Goal: Task Accomplishment & Management: Manage account settings

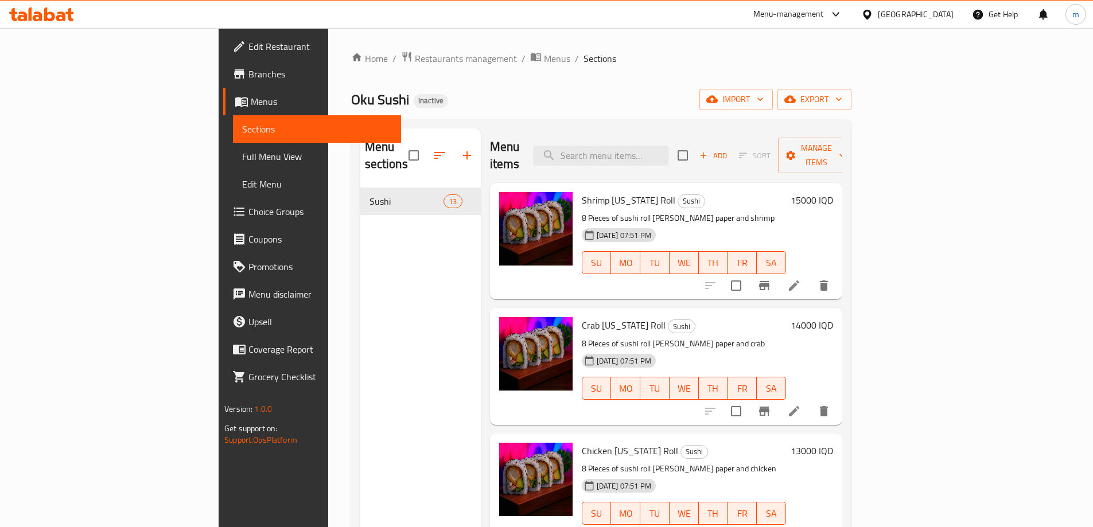
click at [800, 281] on icon at bounding box center [794, 286] width 10 height 10
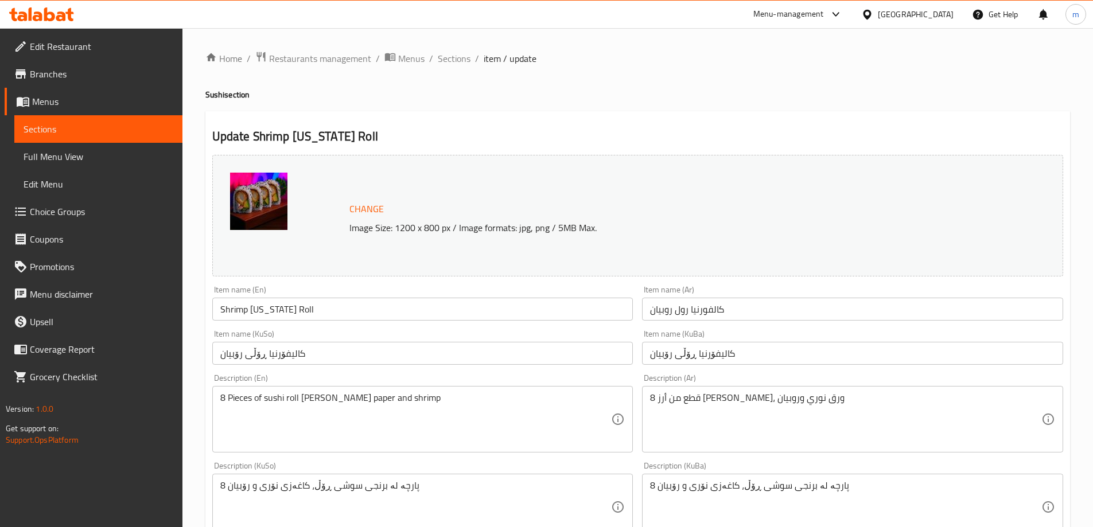
click at [347, 398] on textarea "8 Pieces of sushi roll rice, nori paper and shrimp" at bounding box center [415, 420] width 391 height 55
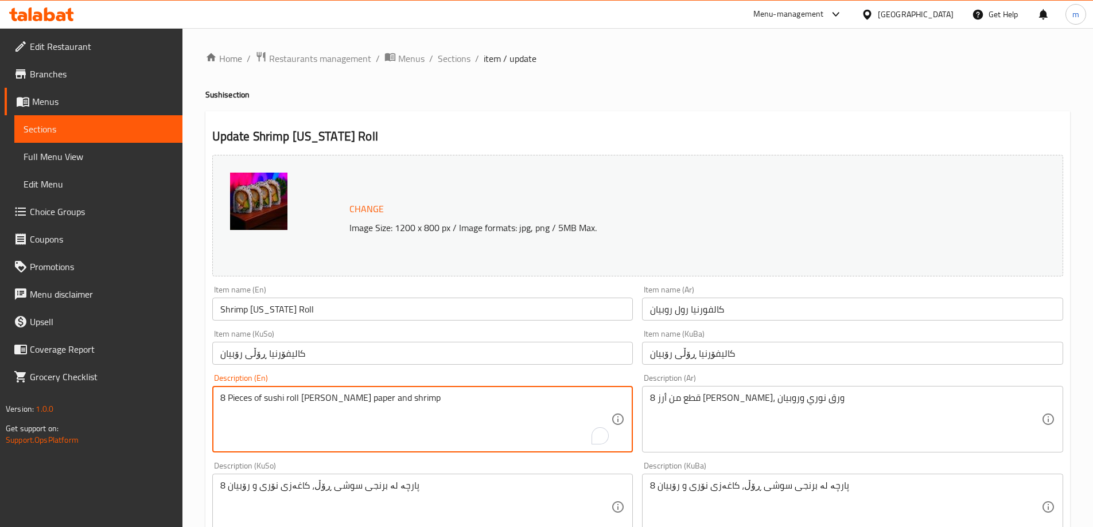
click at [347, 398] on textarea "8 Pieces of sushi roll rice, nori paper and shrimp" at bounding box center [415, 420] width 391 height 55
click at [344, 402] on textarea "8 Pieces of sushi roll rice, nori leaves and shrimp" at bounding box center [415, 420] width 391 height 55
type textarea "8 Pieces of sushi roll rice, nori leaves and shrimp"
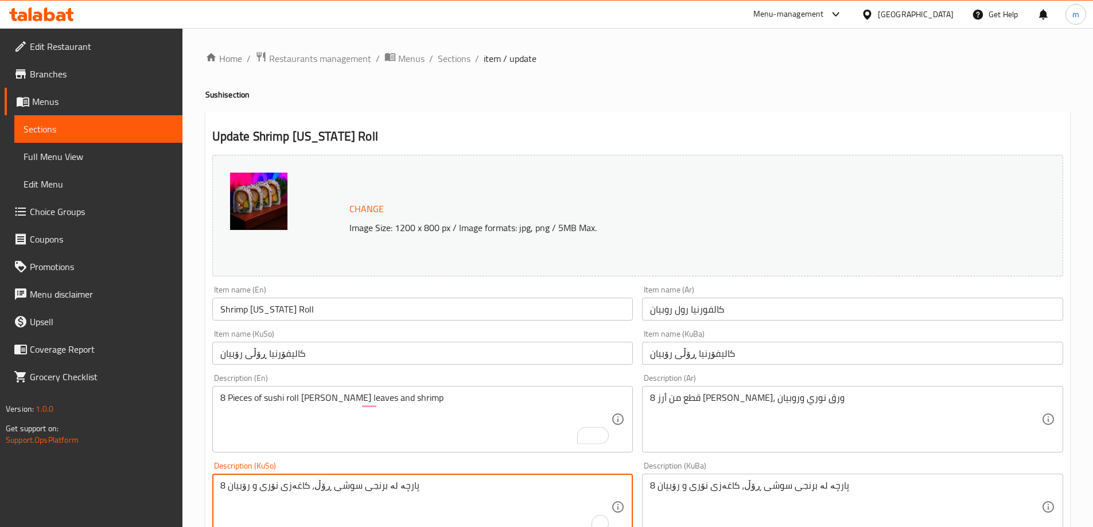
click at [302, 487] on textarea "8 پارچە لە برنجی سوشی ڕۆڵ، کاغەزی نۆری و رۆبیان" at bounding box center [415, 507] width 391 height 55
click at [293, 494] on textarea "8 پارچە لە برنجی سوشی ڕۆڵ، گەڵای نۆری و رۆبیان" at bounding box center [415, 507] width 391 height 55
type textarea "8 پارچە لە برنجی سوشی ڕۆڵ، گەڵای نۆری و رۆبیان"
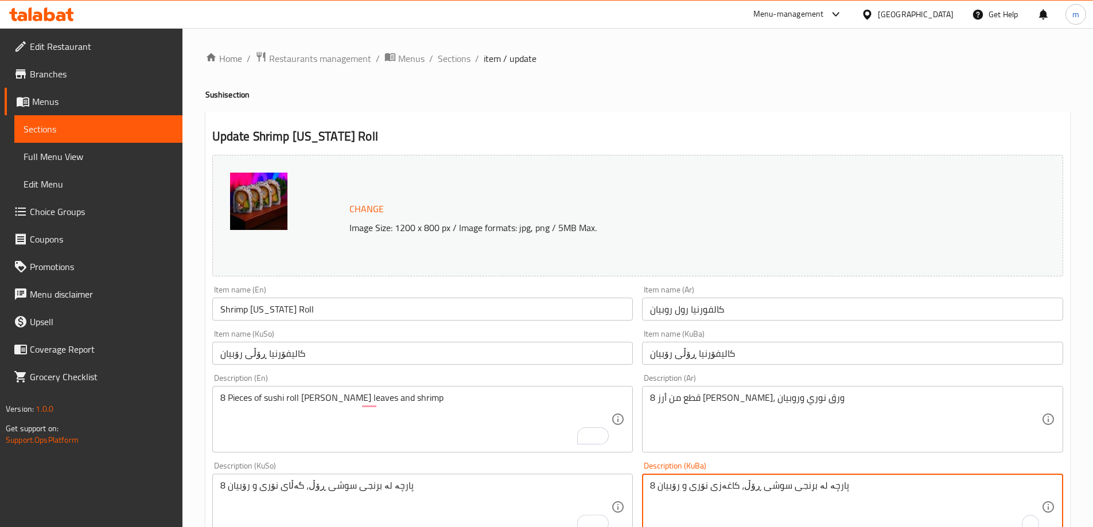
click at [723, 488] on textarea "8 پارچە لە برنجی سوشی ڕۆڵ، کاغەزی نۆری و رۆبیان" at bounding box center [845, 507] width 391 height 55
click at [721, 490] on textarea "8 پارچە لە برنجی سوشی ڕۆڵ، کاغەزی نۆری و رۆبیان" at bounding box center [845, 507] width 391 height 55
paste textarea "ەڵای"
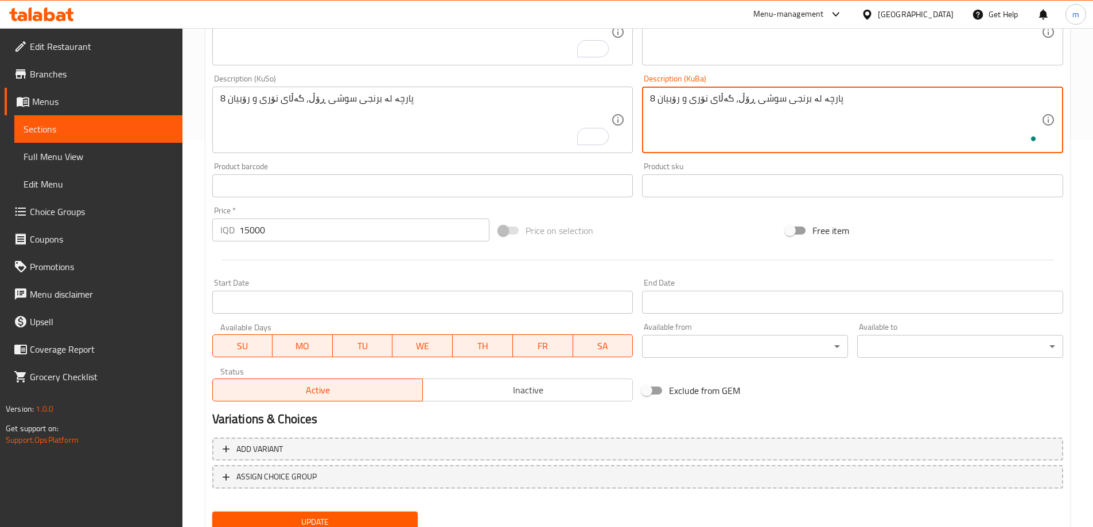
scroll to position [432, 0]
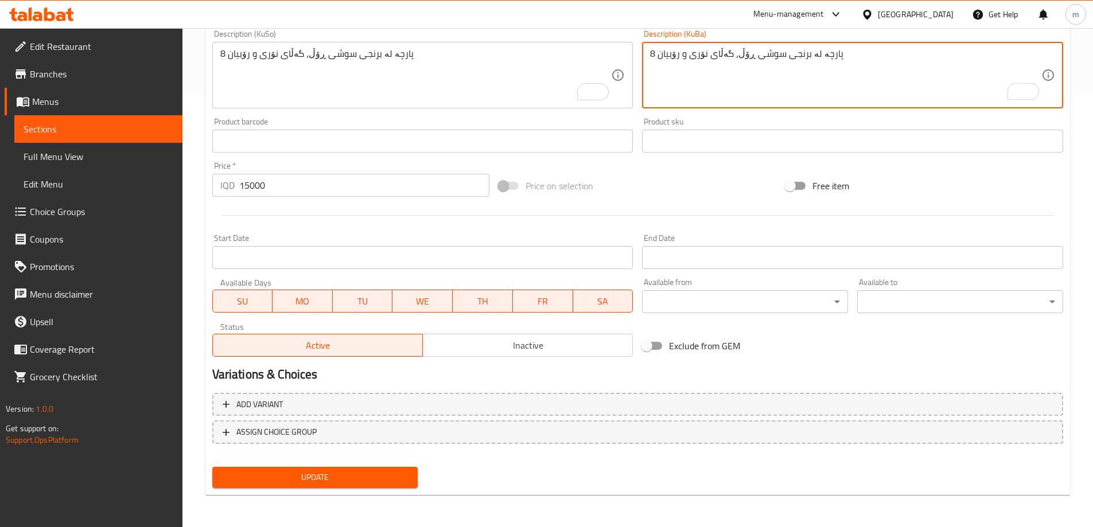
type textarea "8 پارچە لە برنجی سوشی ڕۆڵ، گەڵای نۆری و رۆبیان"
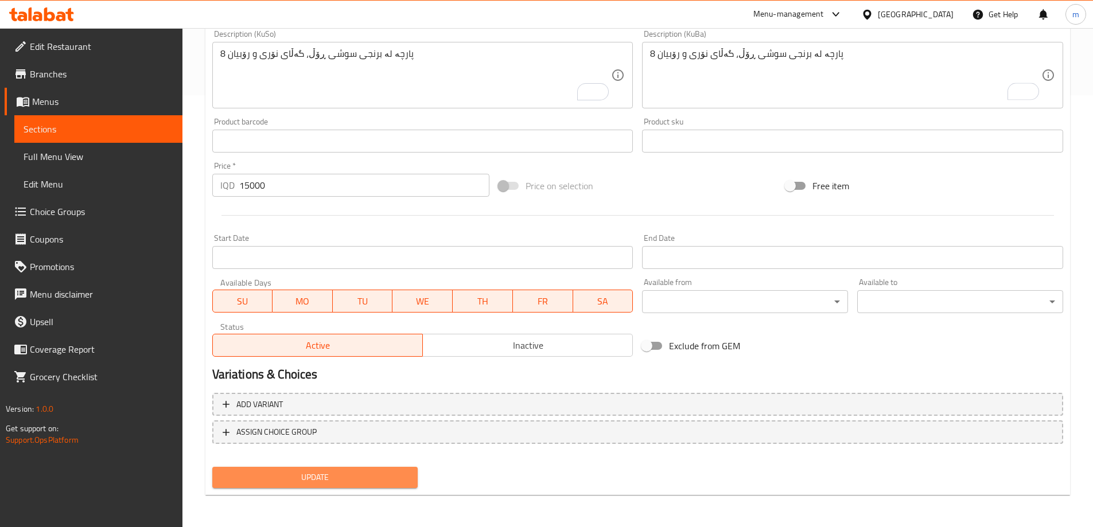
click at [389, 484] on span "Update" at bounding box center [316, 478] width 188 height 14
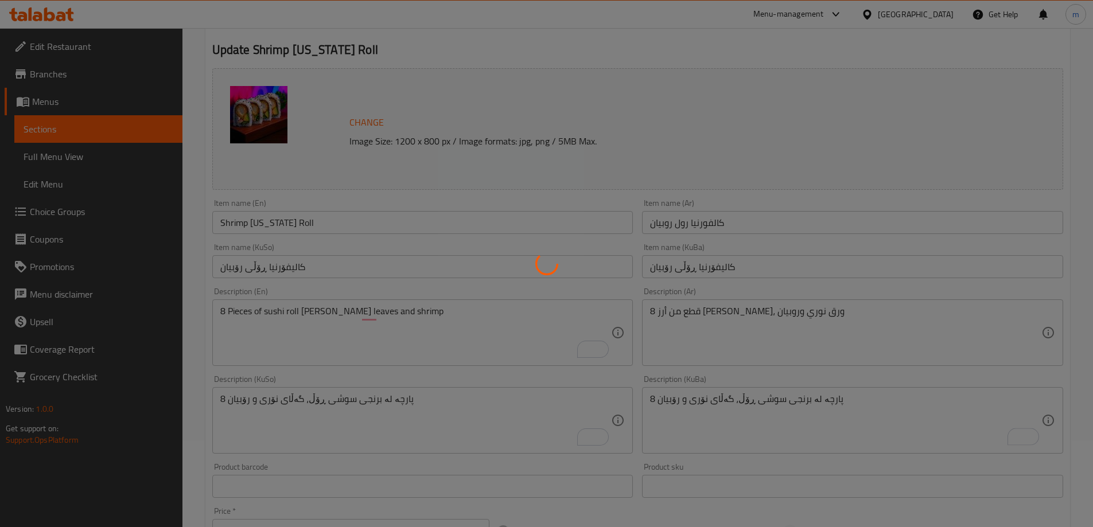
scroll to position [0, 0]
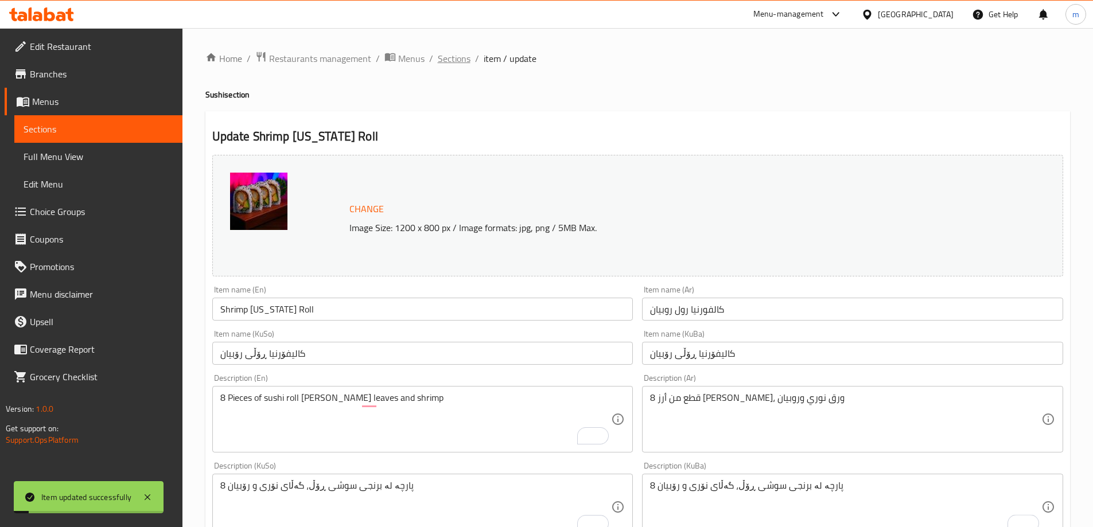
click at [451, 52] on span "Sections" at bounding box center [454, 59] width 33 height 14
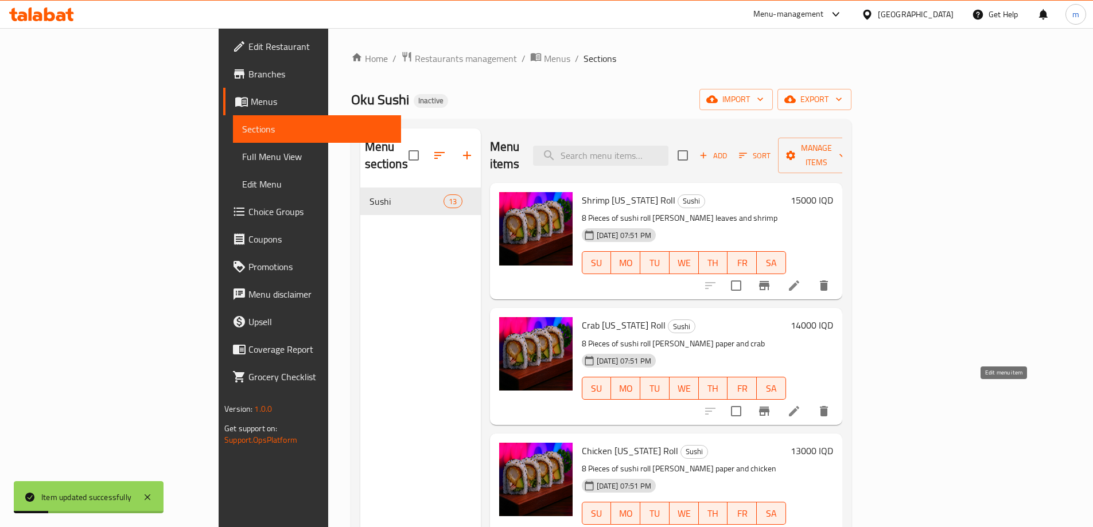
click at [801, 405] on icon at bounding box center [794, 412] width 14 height 14
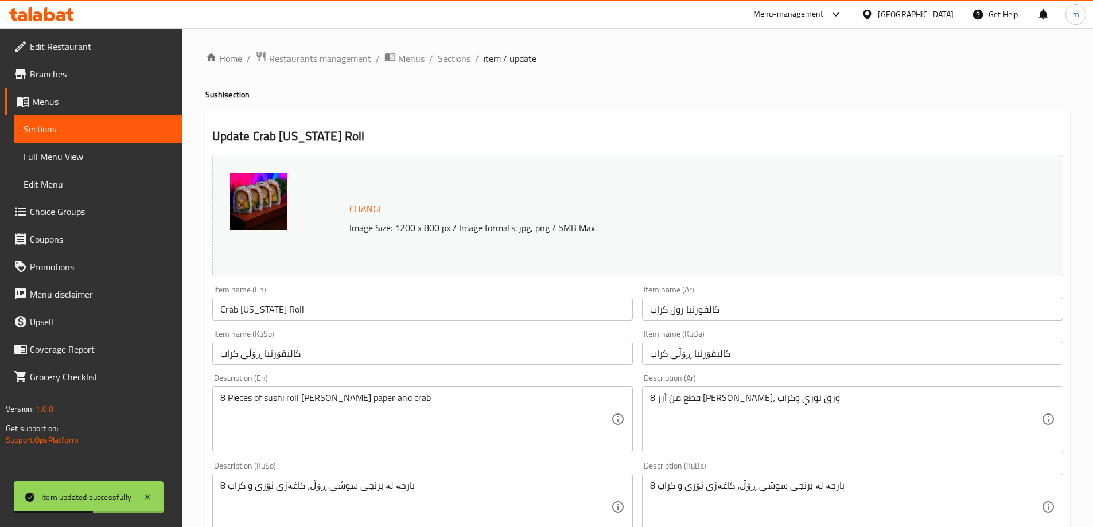
click at [342, 401] on textarea "8 Pieces of sushi roll rice, nori paper and crab" at bounding box center [415, 420] width 391 height 55
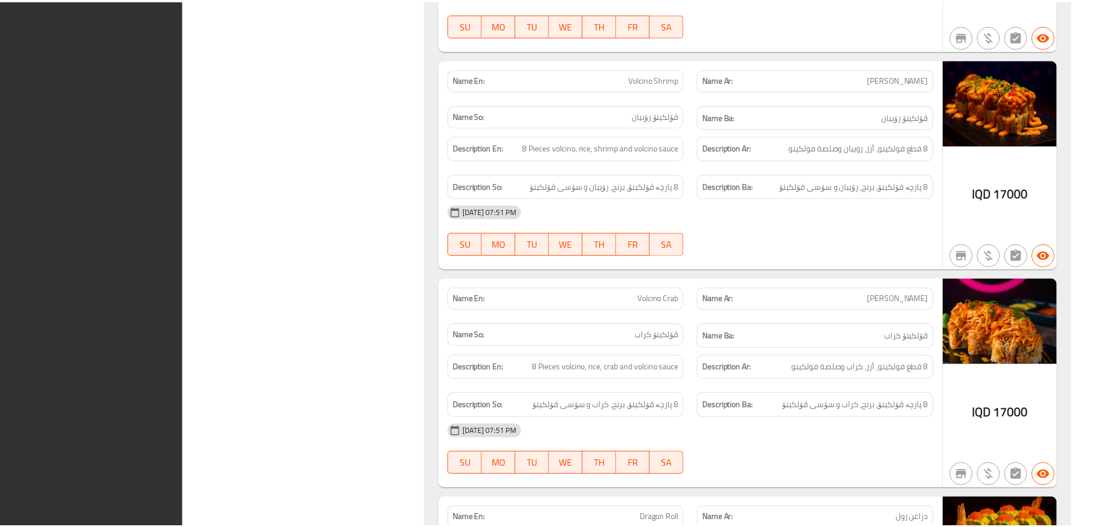
scroll to position [2629, 0]
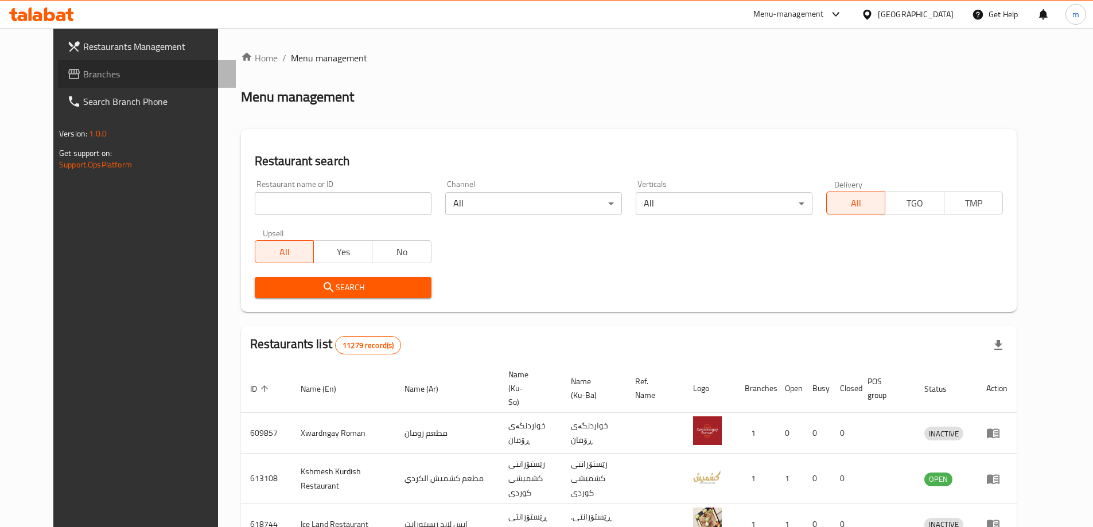
click at [83, 79] on span "Branches" at bounding box center [154, 74] width 143 height 14
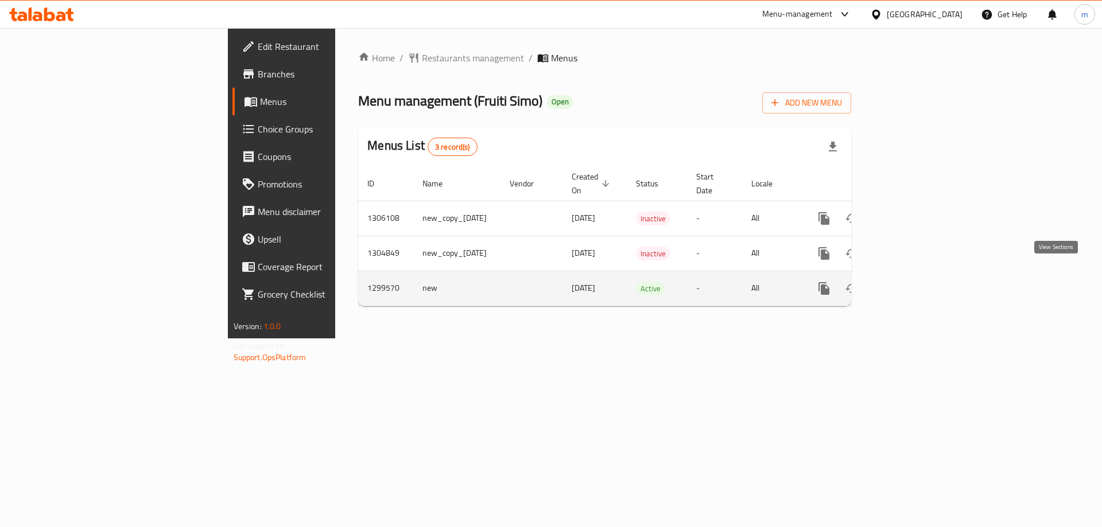
click at [914, 282] on icon "enhanced table" at bounding box center [907, 289] width 14 height 14
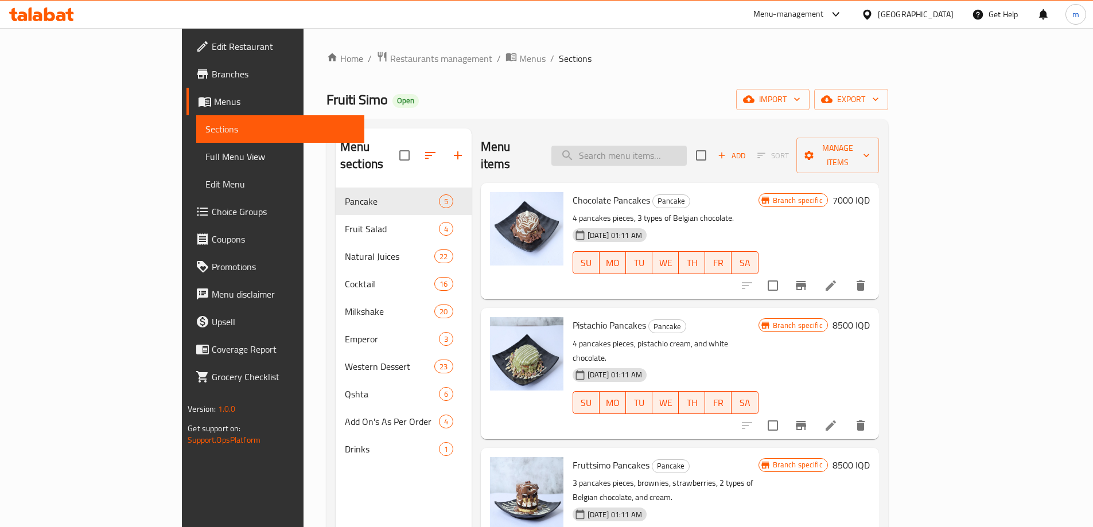
click at [650, 146] on input "search" at bounding box center [619, 156] width 135 height 20
paste input "Cocktail Bnana And St And Cho Milk"
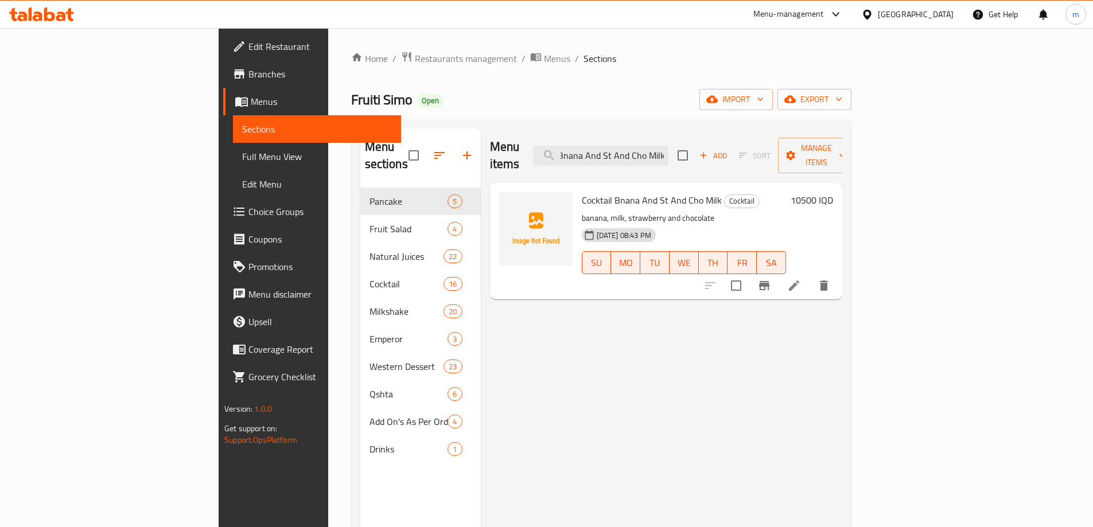
type input "Cocktail Bnana And St And Cho Milk"
click at [810, 276] on li at bounding box center [794, 286] width 32 height 21
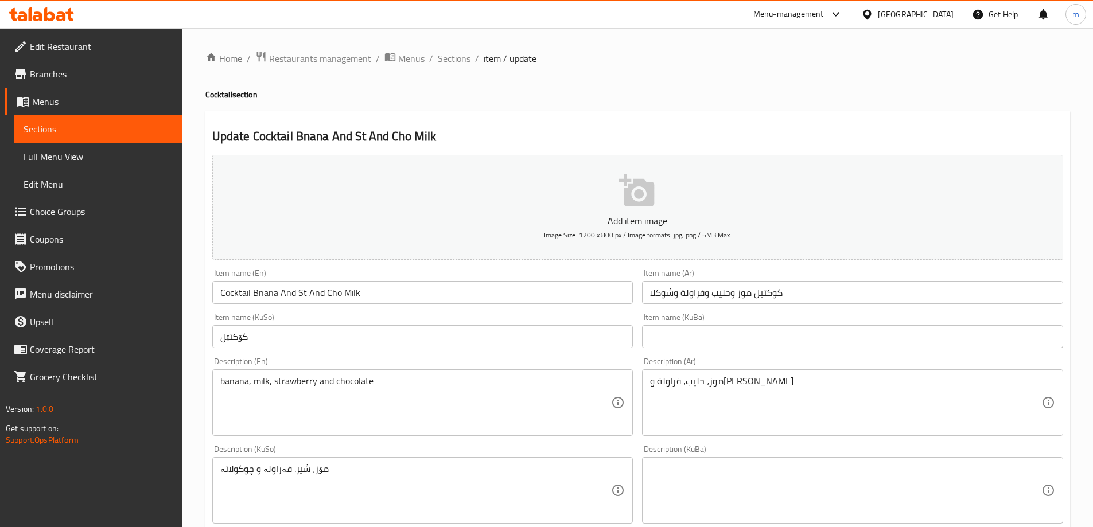
click at [730, 292] on input "كوكتيل موز وحليب وفراولة وشوكلا" at bounding box center [852, 292] width 421 height 23
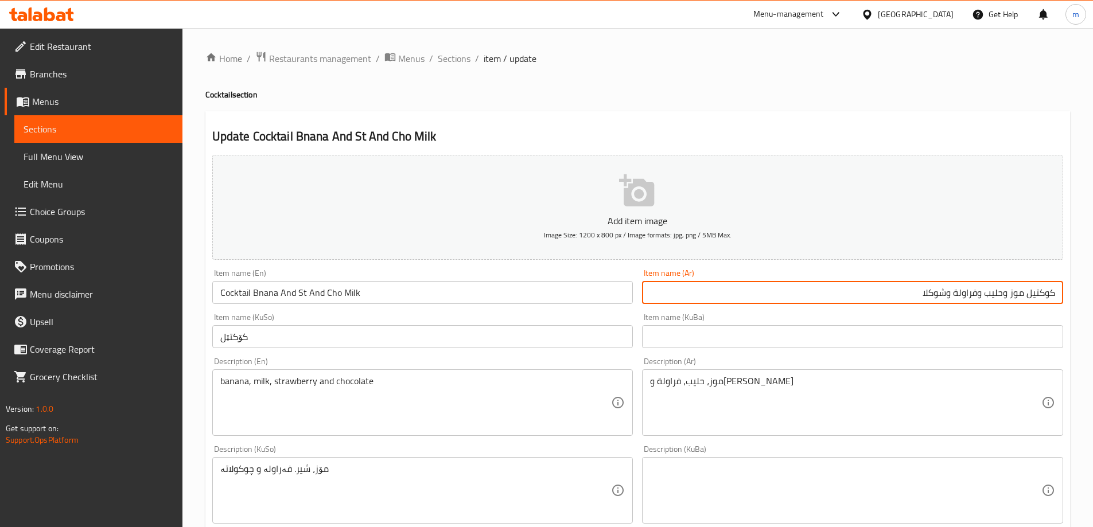
click at [1007, 293] on input "كوكتيل موز وحليب وفراولة وشوكلا" at bounding box center [852, 292] width 421 height 23
drag, startPoint x: 959, startPoint y: 290, endPoint x: 895, endPoint y: 278, distance: 64.8
click at [895, 278] on div "Item name (Ar) كوكتيل موز حليب وفراولة وشوكلا Item name (Ar)" at bounding box center [852, 286] width 421 height 35
type input "كوكتيل موز حليب وفراولة مع شوكولاتة"
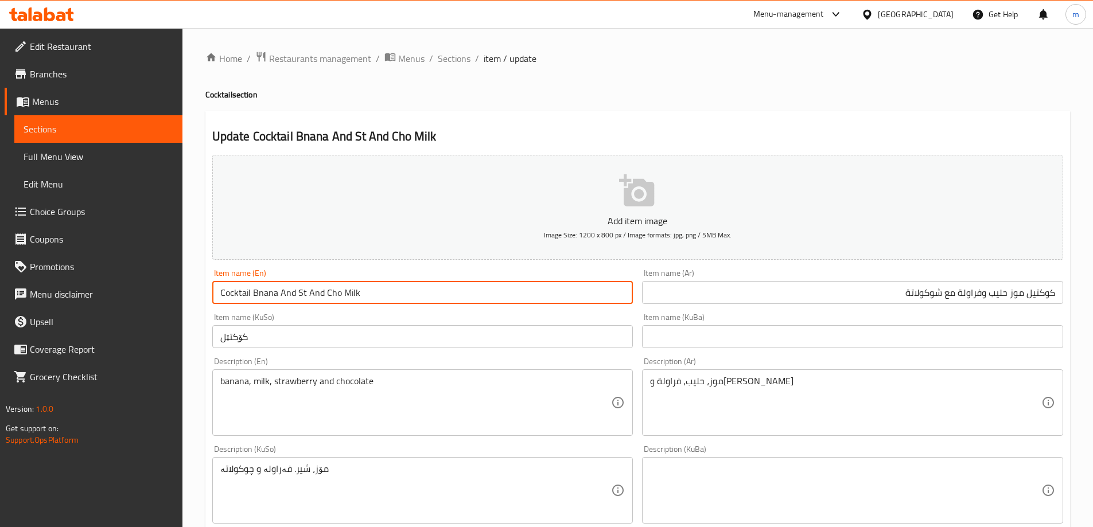
click at [256, 292] on input "Cocktail Bnana And St And Cho Milk" at bounding box center [422, 292] width 421 height 23
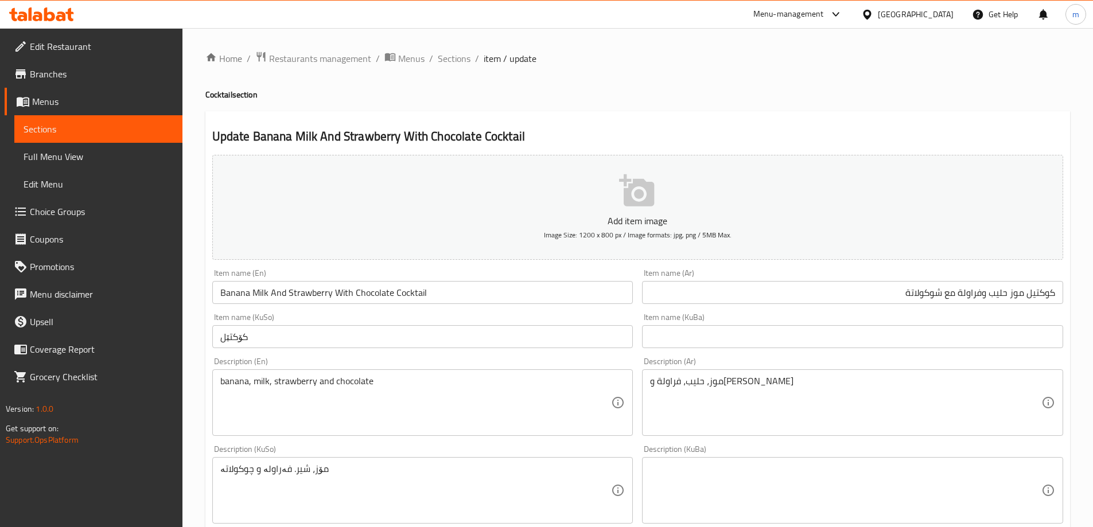
click at [423, 311] on div "Item name (KuSo) کۆکتێل Item name (KuSo)" at bounding box center [423, 331] width 430 height 44
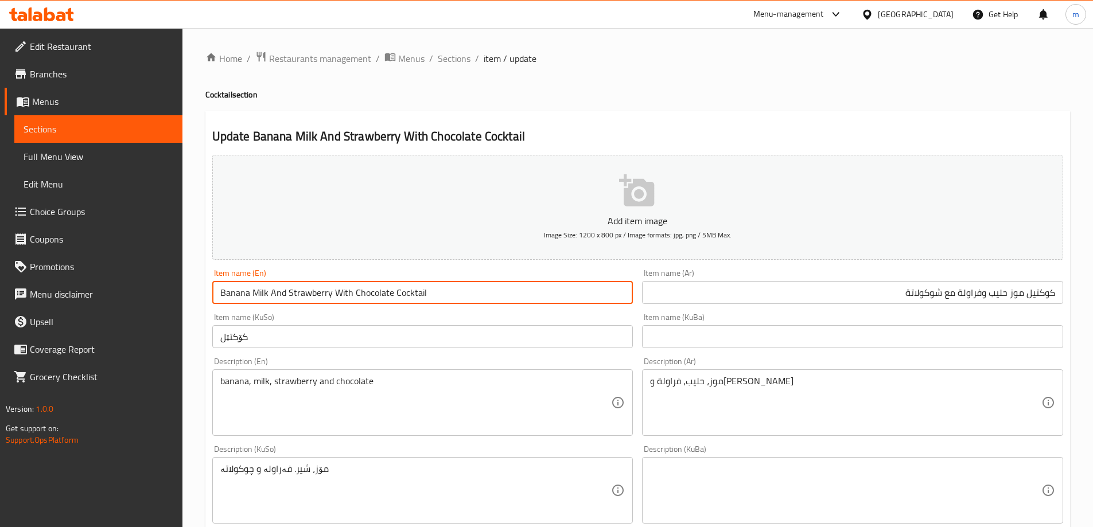
drag, startPoint x: 394, startPoint y: 293, endPoint x: 186, endPoint y: 296, distance: 207.8
click at [186, 296] on div "Home / Restaurants management / Menus / Sections / item / update Cocktail secti…" at bounding box center [638, 485] width 911 height 915
type input "Cocktail"
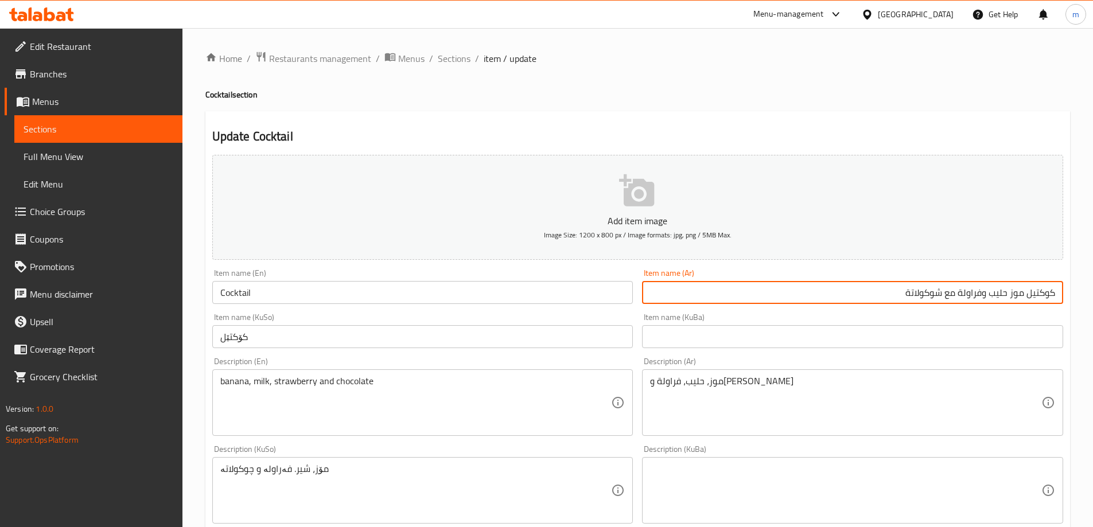
drag, startPoint x: 1026, startPoint y: 295, endPoint x: 782, endPoint y: 294, distance: 243.9
click at [782, 294] on input "كوكتيل موز حليب وفراولة مع شوكولاتة" at bounding box center [852, 292] width 421 height 23
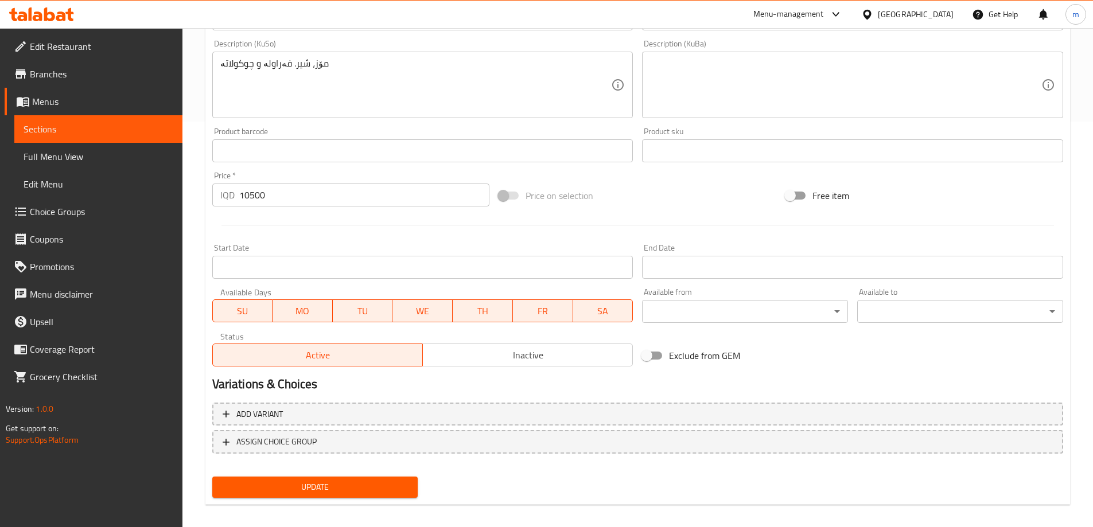
scroll to position [416, 0]
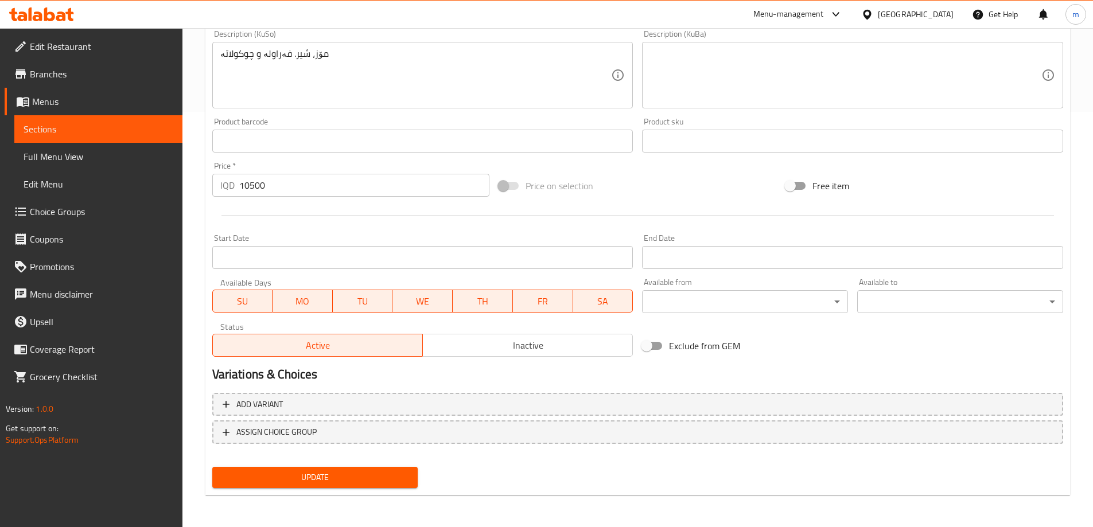
type input "كوكتيل"
click at [243, 472] on span "Update" at bounding box center [316, 478] width 188 height 14
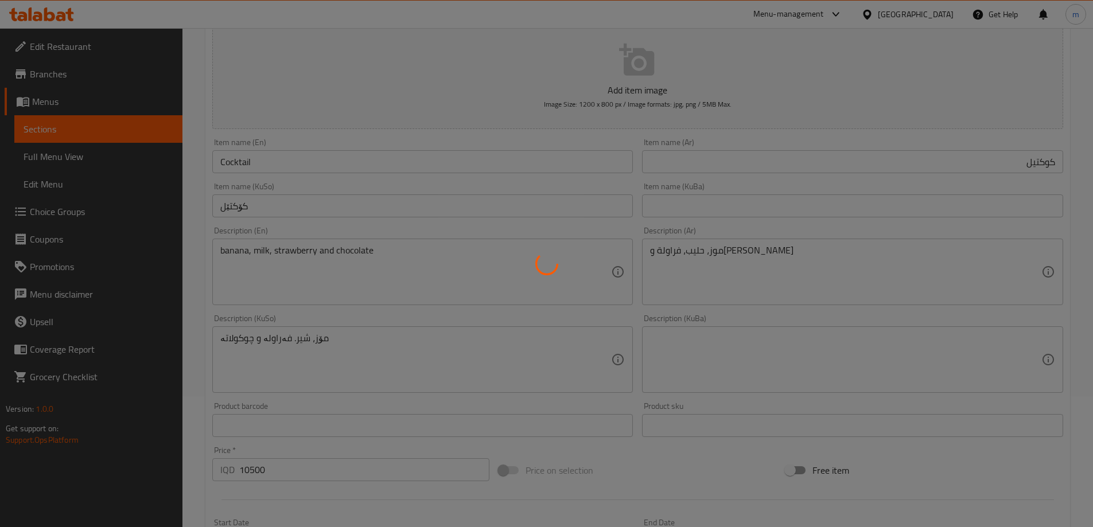
scroll to position [0, 0]
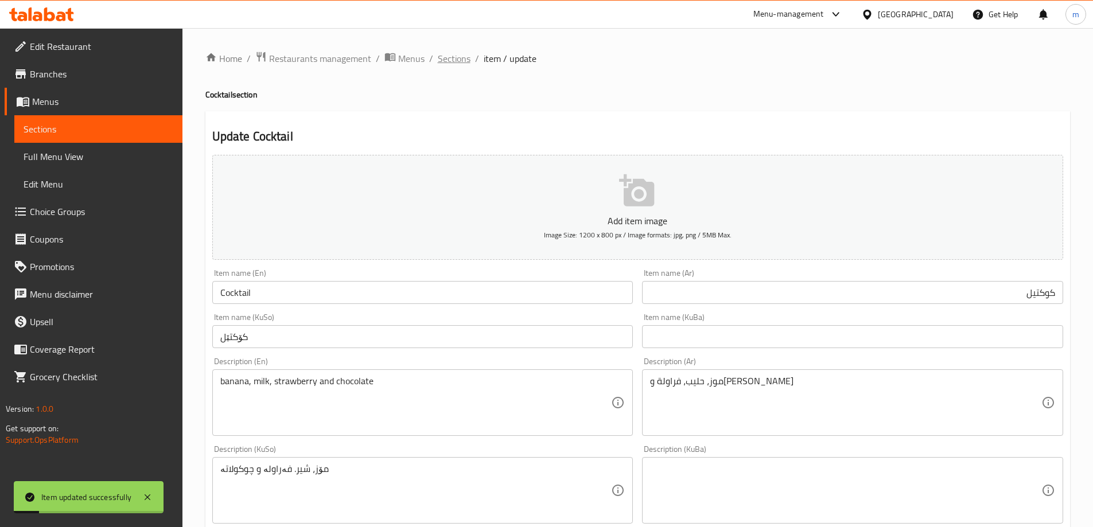
click at [447, 61] on span "Sections" at bounding box center [454, 59] width 33 height 14
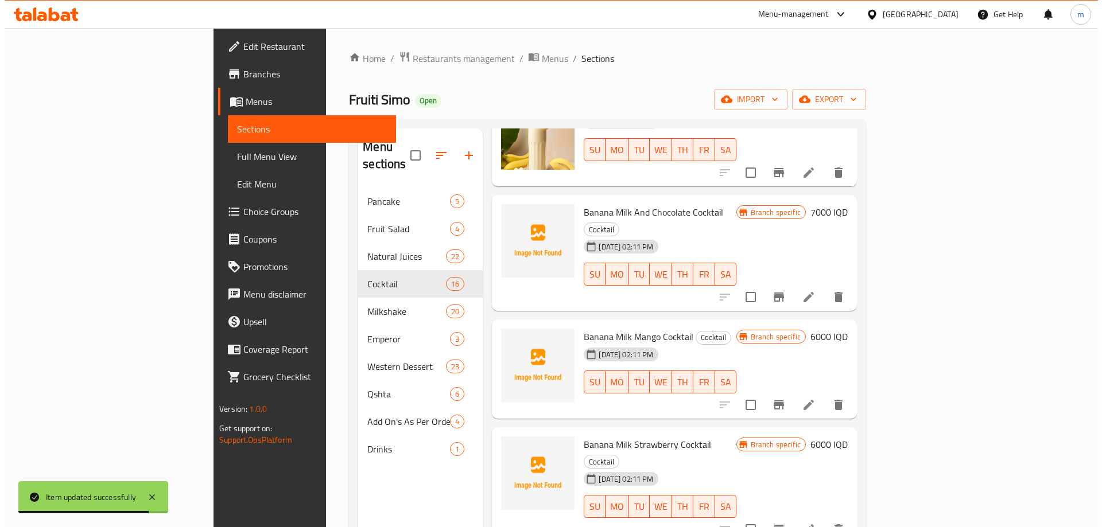
scroll to position [402, 0]
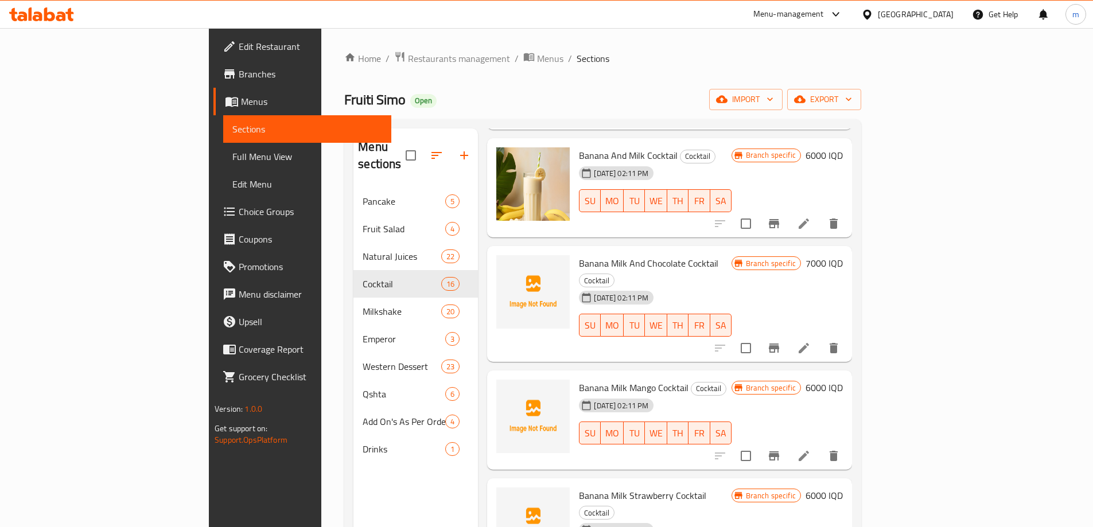
click at [232, 162] on span "Full Menu View" at bounding box center [307, 157] width 150 height 14
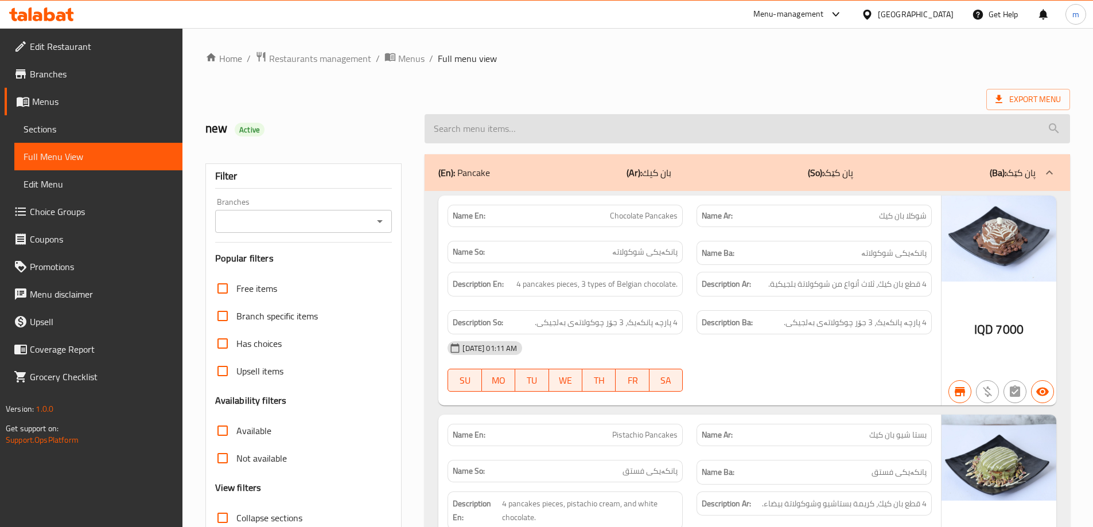
click at [638, 126] on input "search" at bounding box center [748, 128] width 646 height 29
paste input "Fruity Simo Crepe"
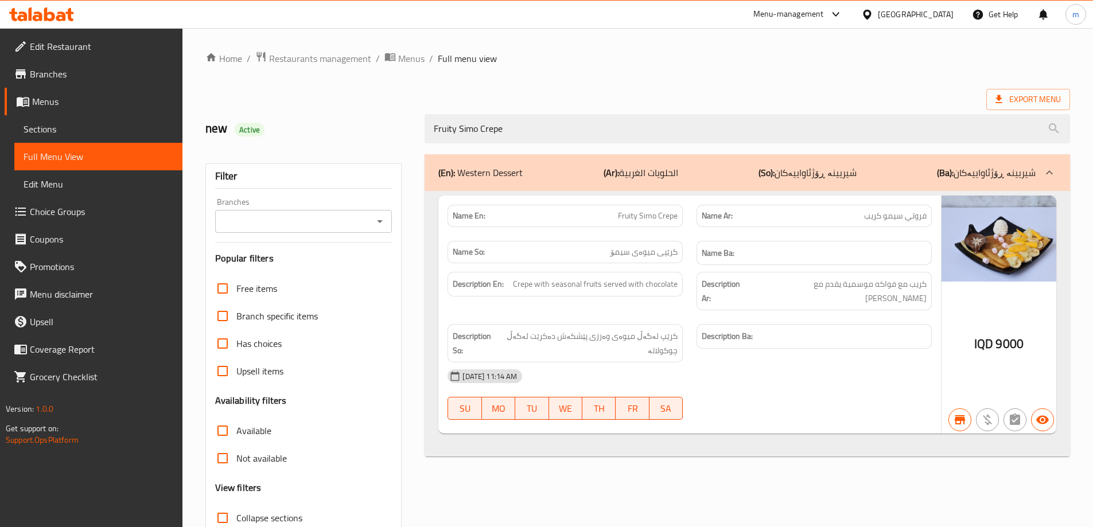
click at [372, 228] on div at bounding box center [379, 222] width 15 height 16
type input "Fruity Simo Crepe"
click at [378, 224] on icon "Open" at bounding box center [380, 222] width 14 height 14
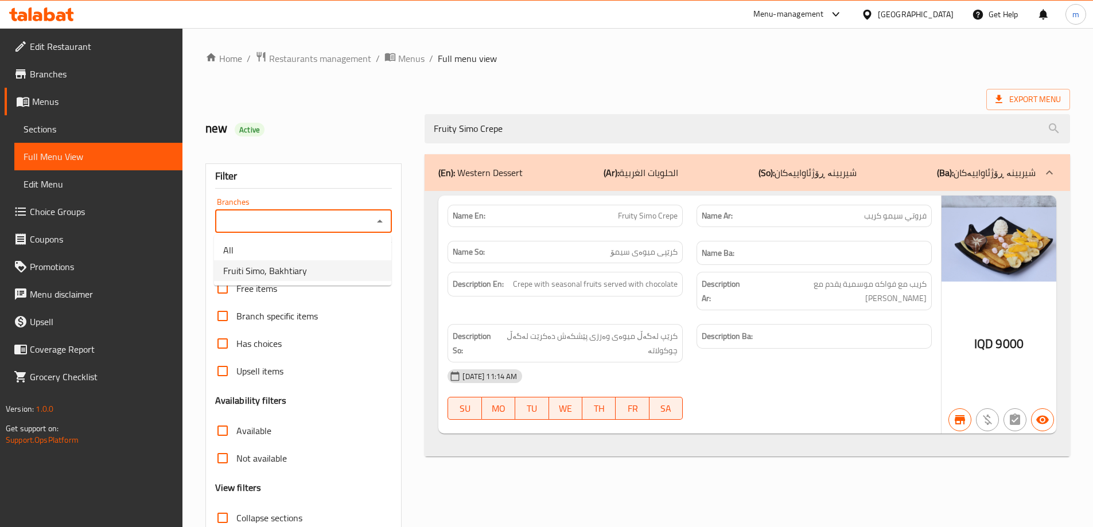
click at [301, 274] on span "Fruiti Simo, Bakhtiary" at bounding box center [265, 271] width 84 height 14
type input "Fruiti Simo, Bakhtiary"
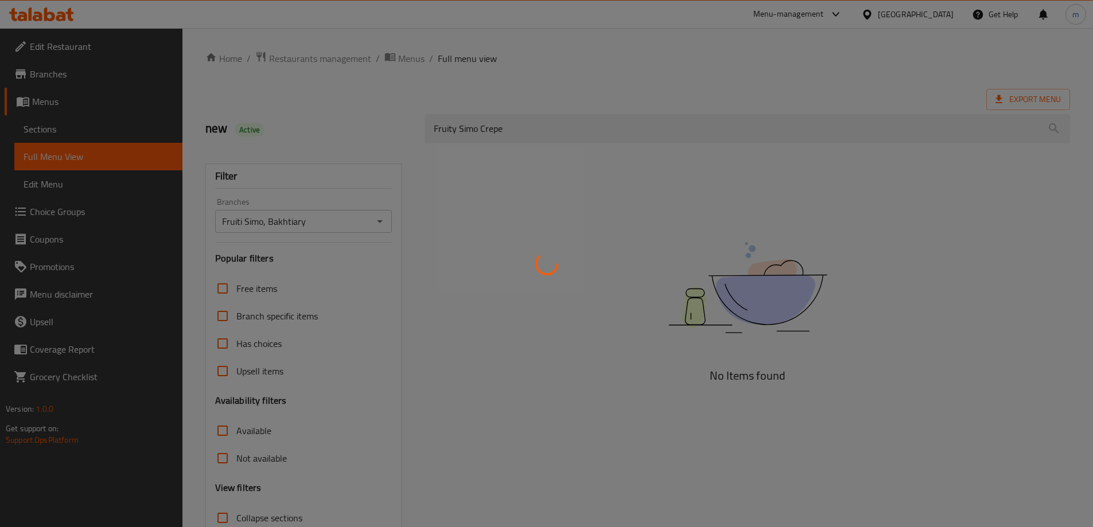
click at [363, 112] on div at bounding box center [546, 263] width 1093 height 527
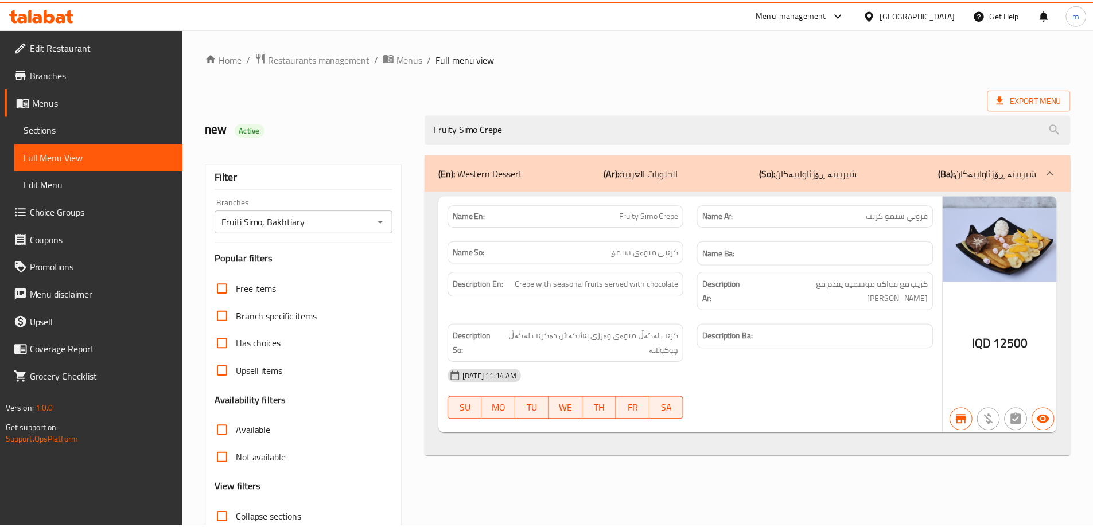
scroll to position [83, 0]
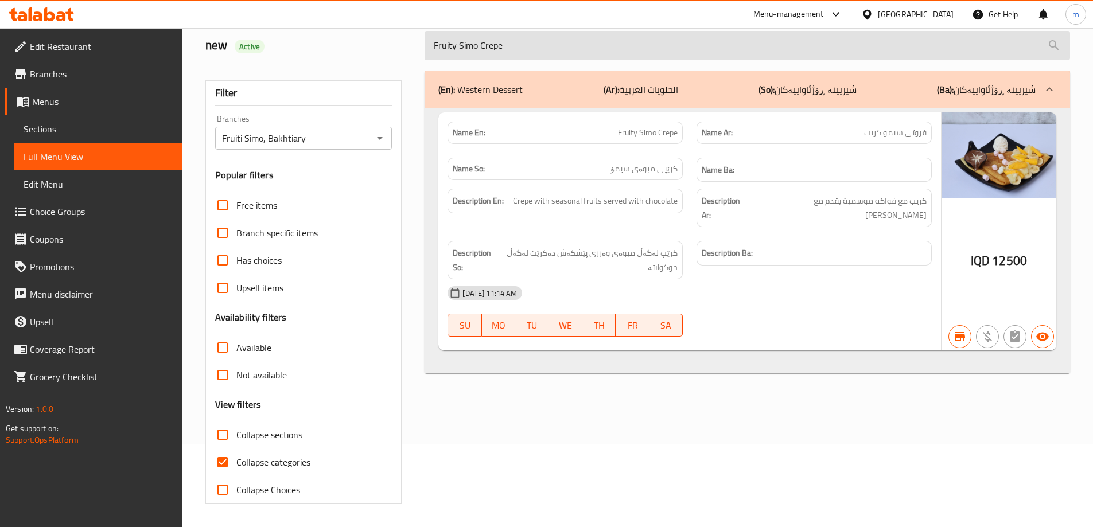
click at [639, 54] on input "Fruity Simo Crepe" at bounding box center [748, 45] width 646 height 29
click at [639, 57] on input "Fruity Simo Crepe" at bounding box center [748, 45] width 646 height 29
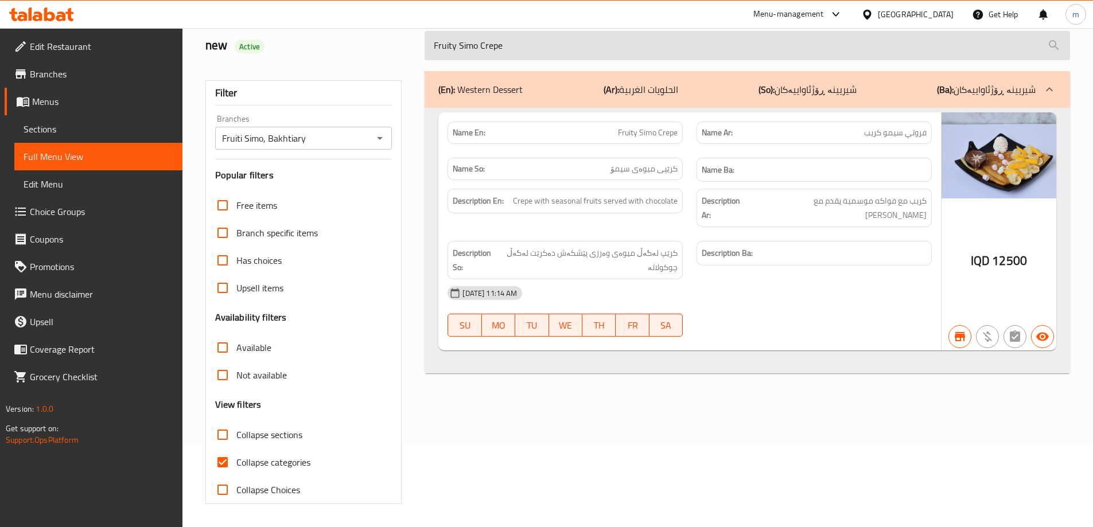
click at [639, 57] on input "Fruity Simo Crepe" at bounding box center [748, 45] width 646 height 29
paste input "Banana And Milk With Chocolat"
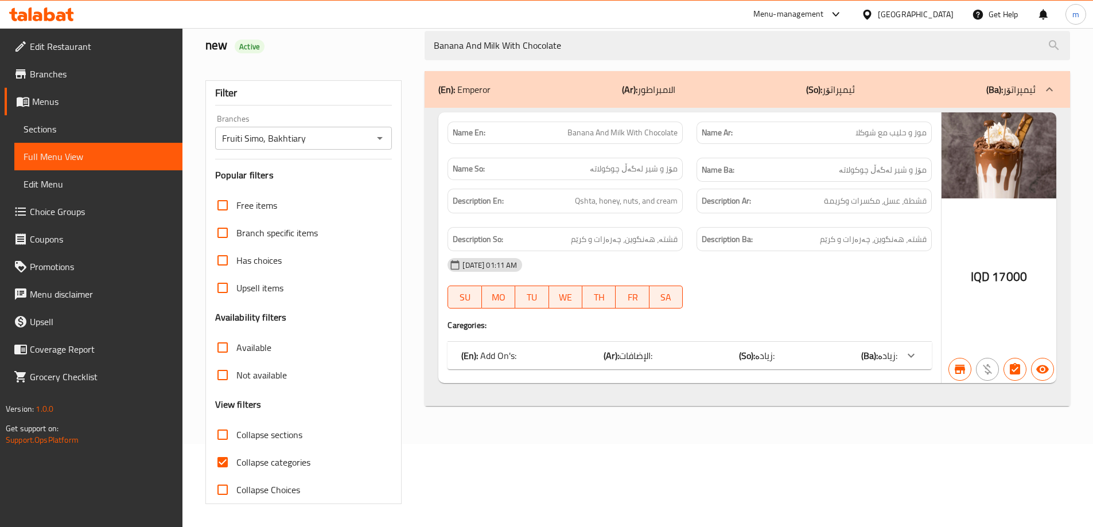
type input "Banana And Milk With Chocolate"
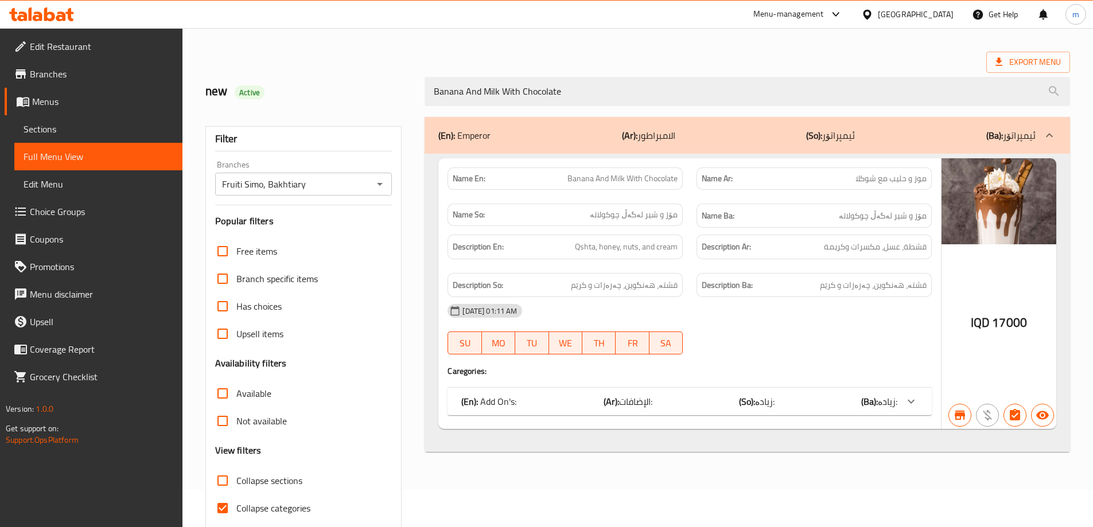
scroll to position [0, 0]
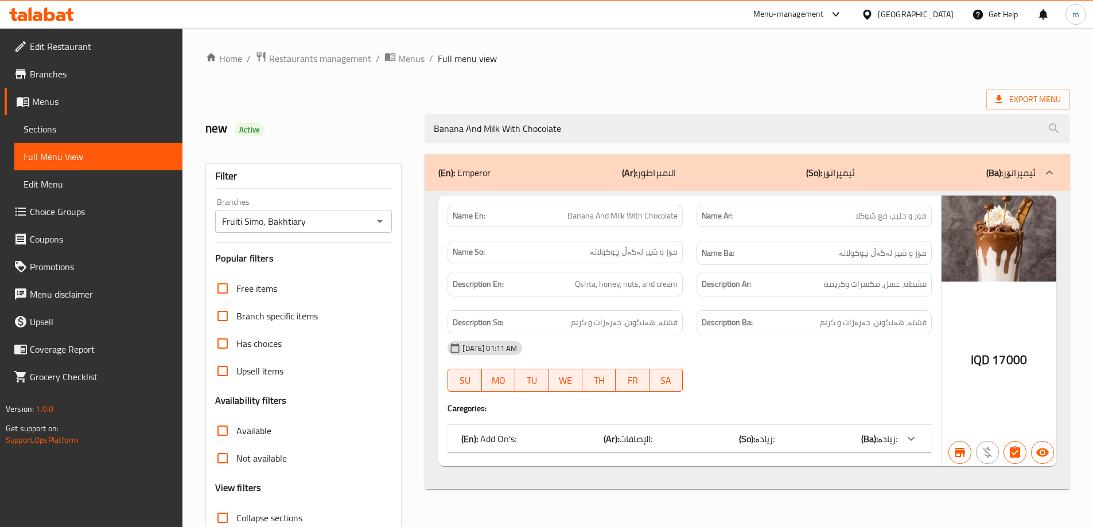
click at [557, 435] on div "(En): Add On's: (Ar): الإضافات: (So): زیادە: (Ba): زیادە:" at bounding box center [679, 439] width 436 height 14
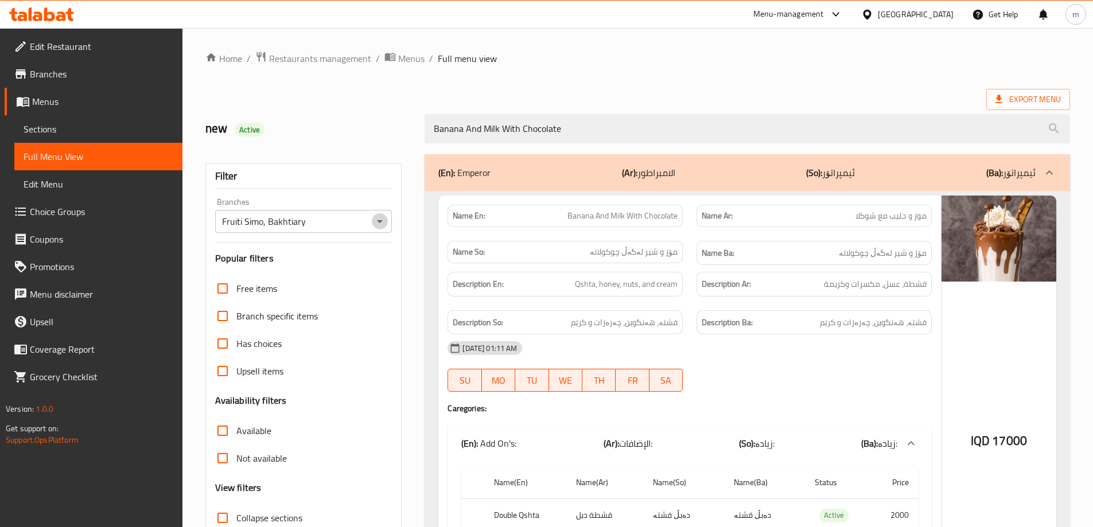
click at [378, 218] on icon "Open" at bounding box center [380, 222] width 14 height 14
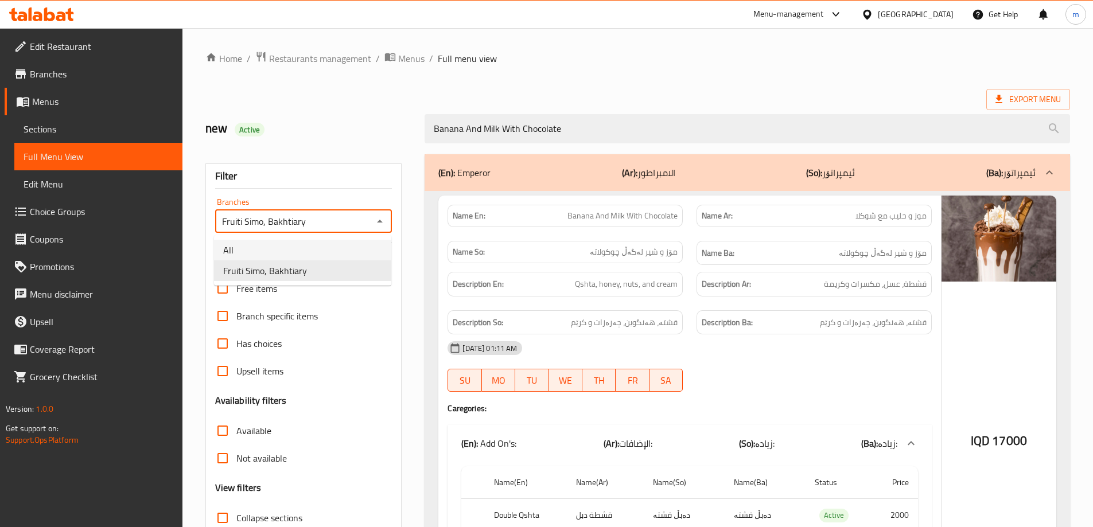
click at [344, 253] on li "All" at bounding box center [302, 250] width 177 height 21
click at [383, 224] on icon "Open" at bounding box center [380, 222] width 14 height 14
click at [339, 262] on li "Fruiti Simo, Bakhtiary" at bounding box center [302, 271] width 177 height 21
type input "Fruiti Simo, Bakhtiary"
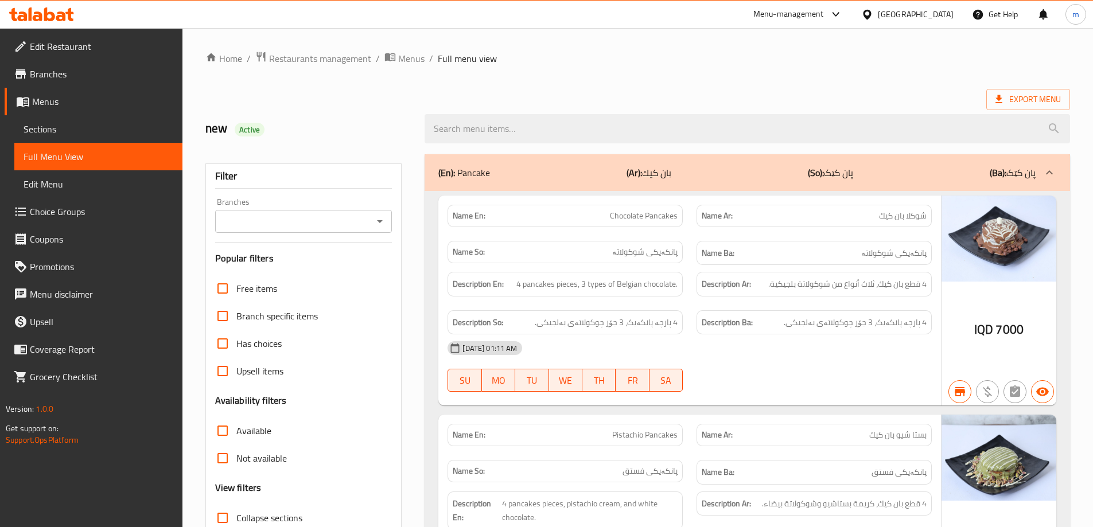
click at [382, 216] on icon "Open" at bounding box center [380, 222] width 14 height 14
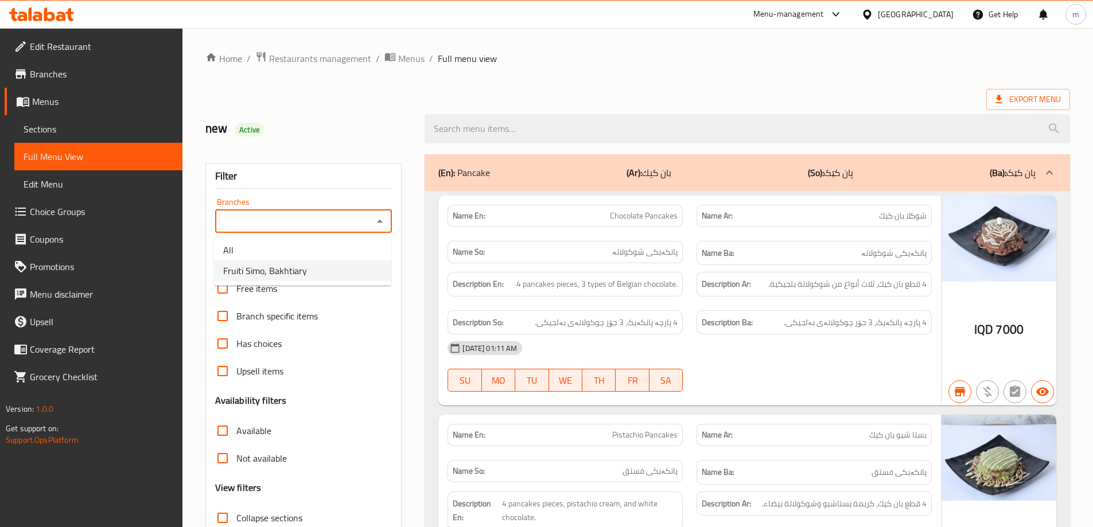
click at [296, 265] on span "Fruiti Simo, Bakhtiary" at bounding box center [265, 271] width 84 height 14
type input "Fruiti Simo, Bakhtiary"
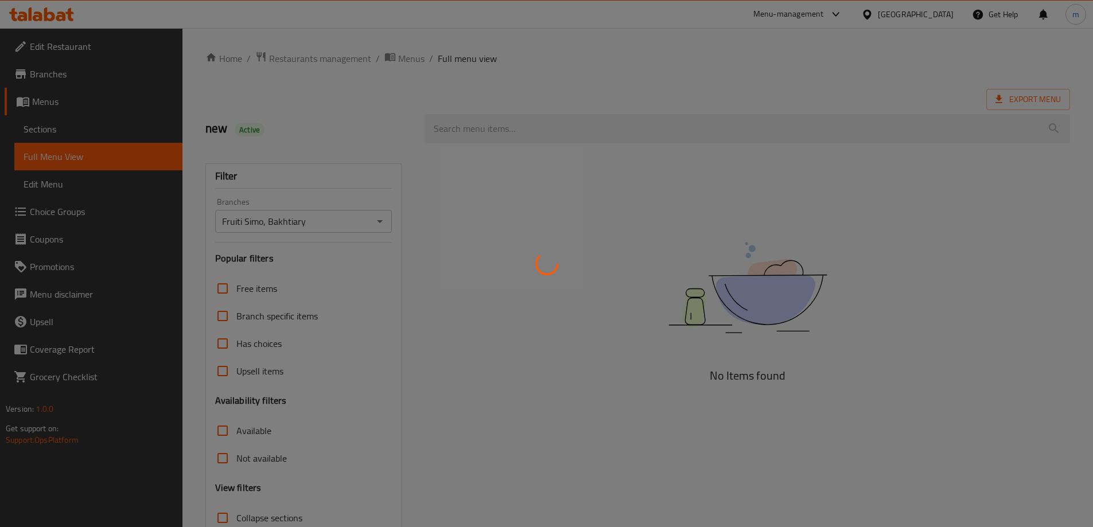
click at [331, 188] on div at bounding box center [546, 263] width 1093 height 527
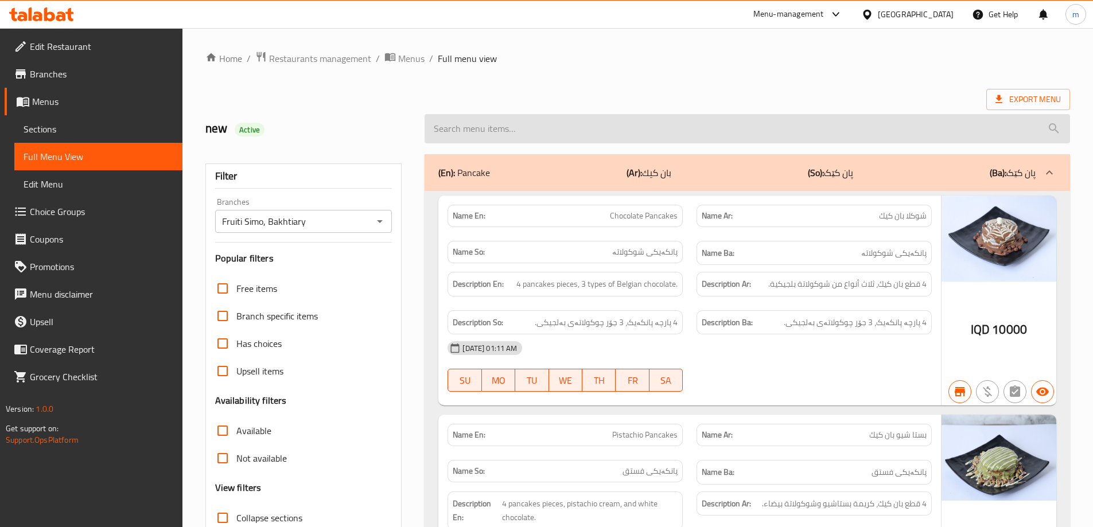
click at [505, 138] on input "search" at bounding box center [748, 128] width 646 height 29
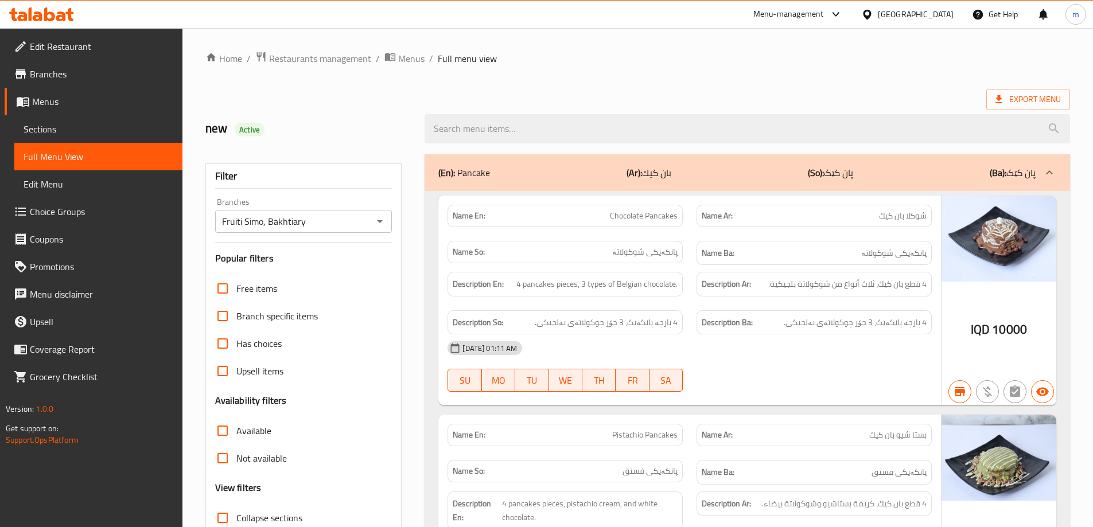
paste input "Banana And Milk With Chocolate"
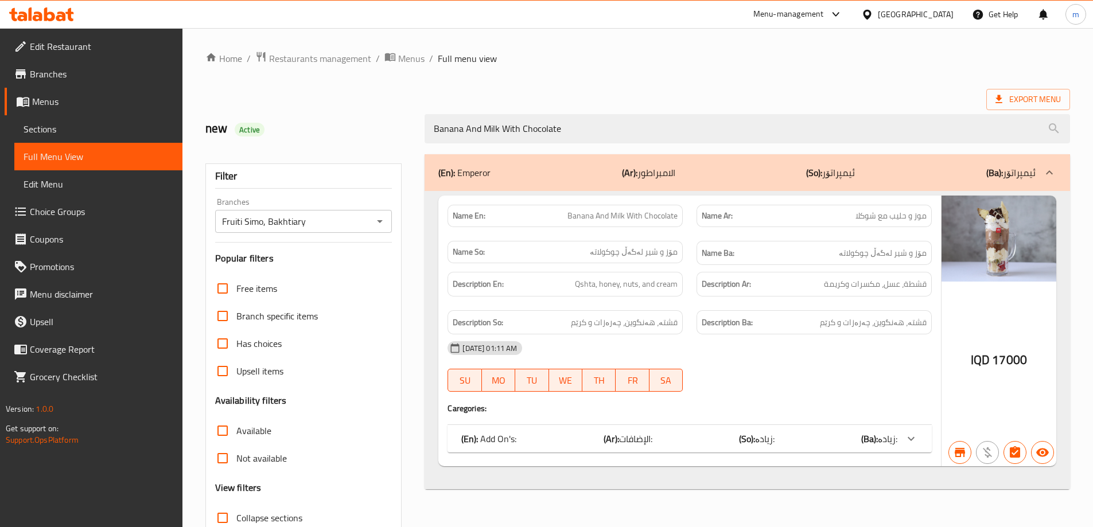
type input "Banana And Milk With Chocolate"
click at [947, 203] on img at bounding box center [999, 239] width 115 height 86
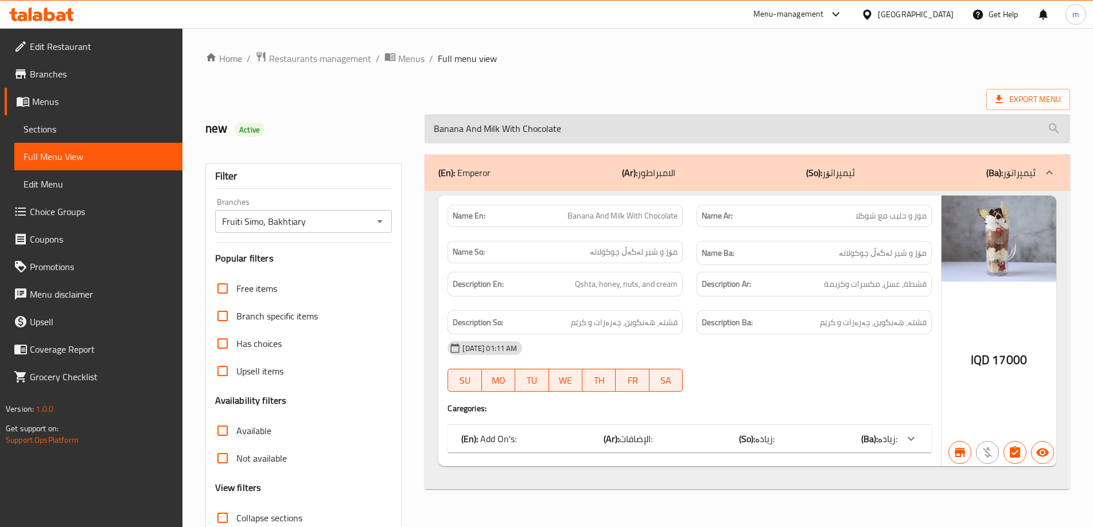
click at [479, 130] on input "Banana And Milk With Chocolate" at bounding box center [748, 128] width 646 height 29
click at [476, 126] on input "Banana And Milk With Chocolate" at bounding box center [748, 128] width 646 height 29
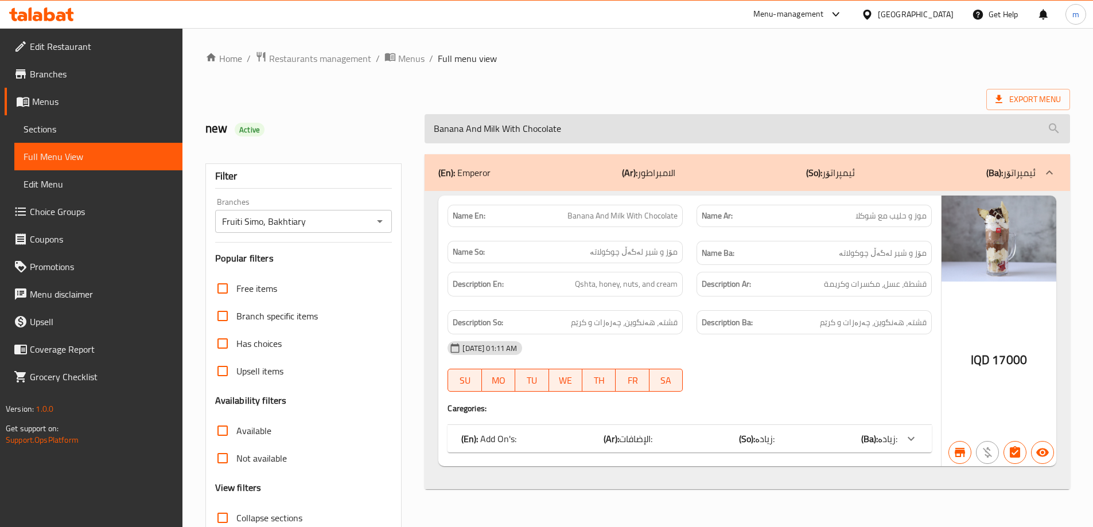
click at [476, 126] on input "Banana And Milk With Chocolate" at bounding box center [748, 128] width 646 height 29
